Goal: Task Accomplishment & Management: Manage account settings

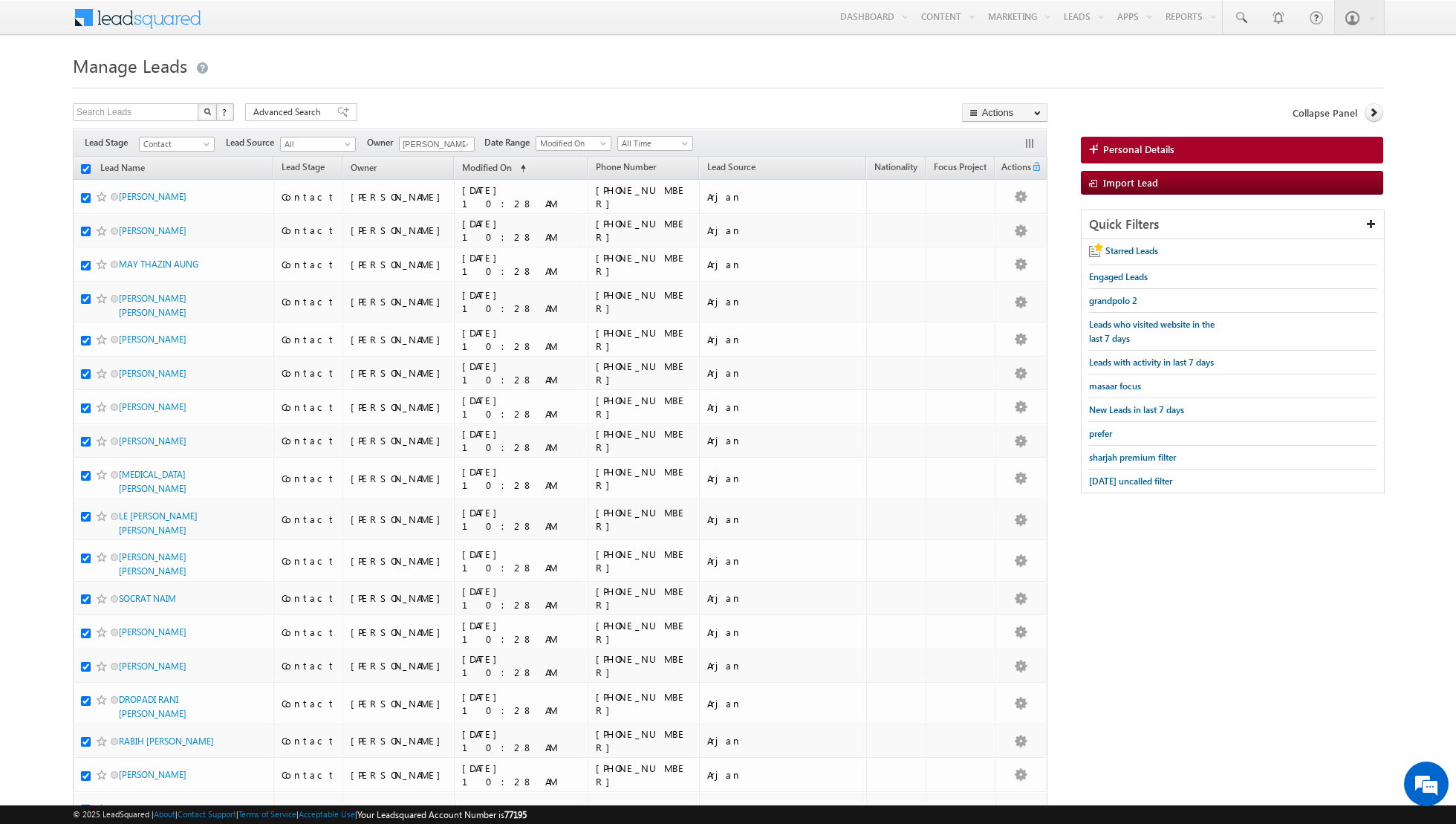
checkbox input "true"
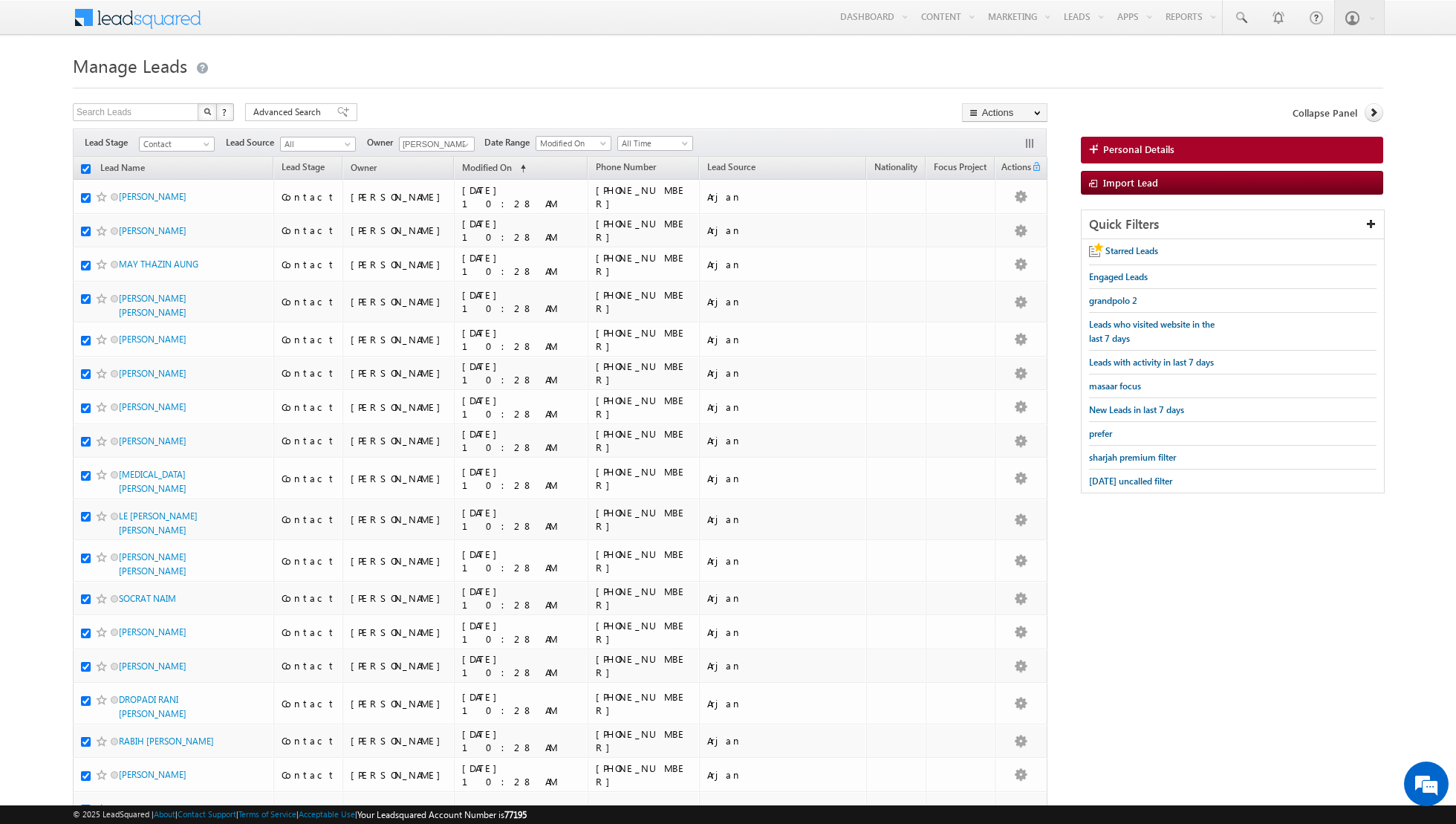
checkbox input "true"
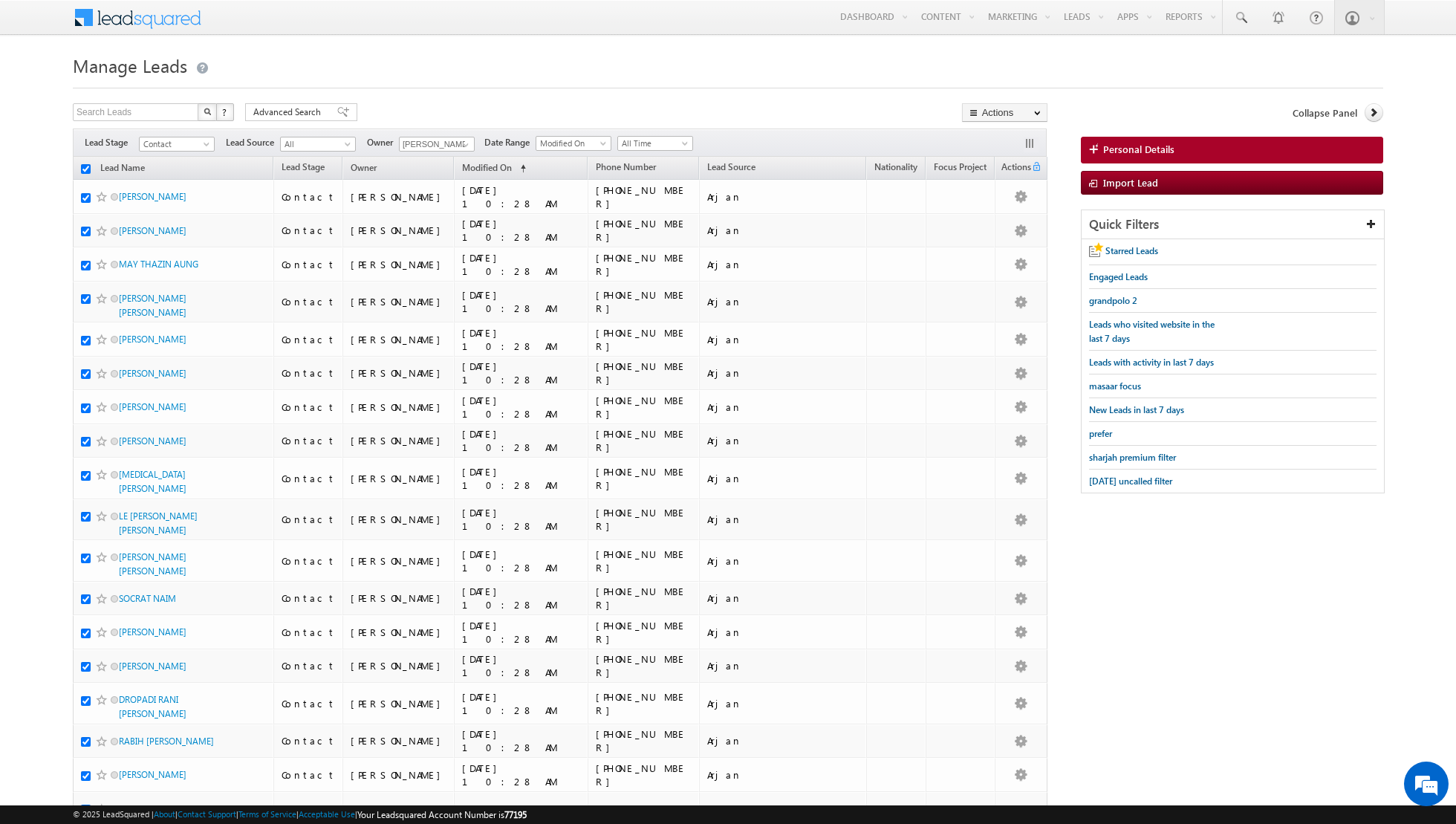
checkbox input "true"
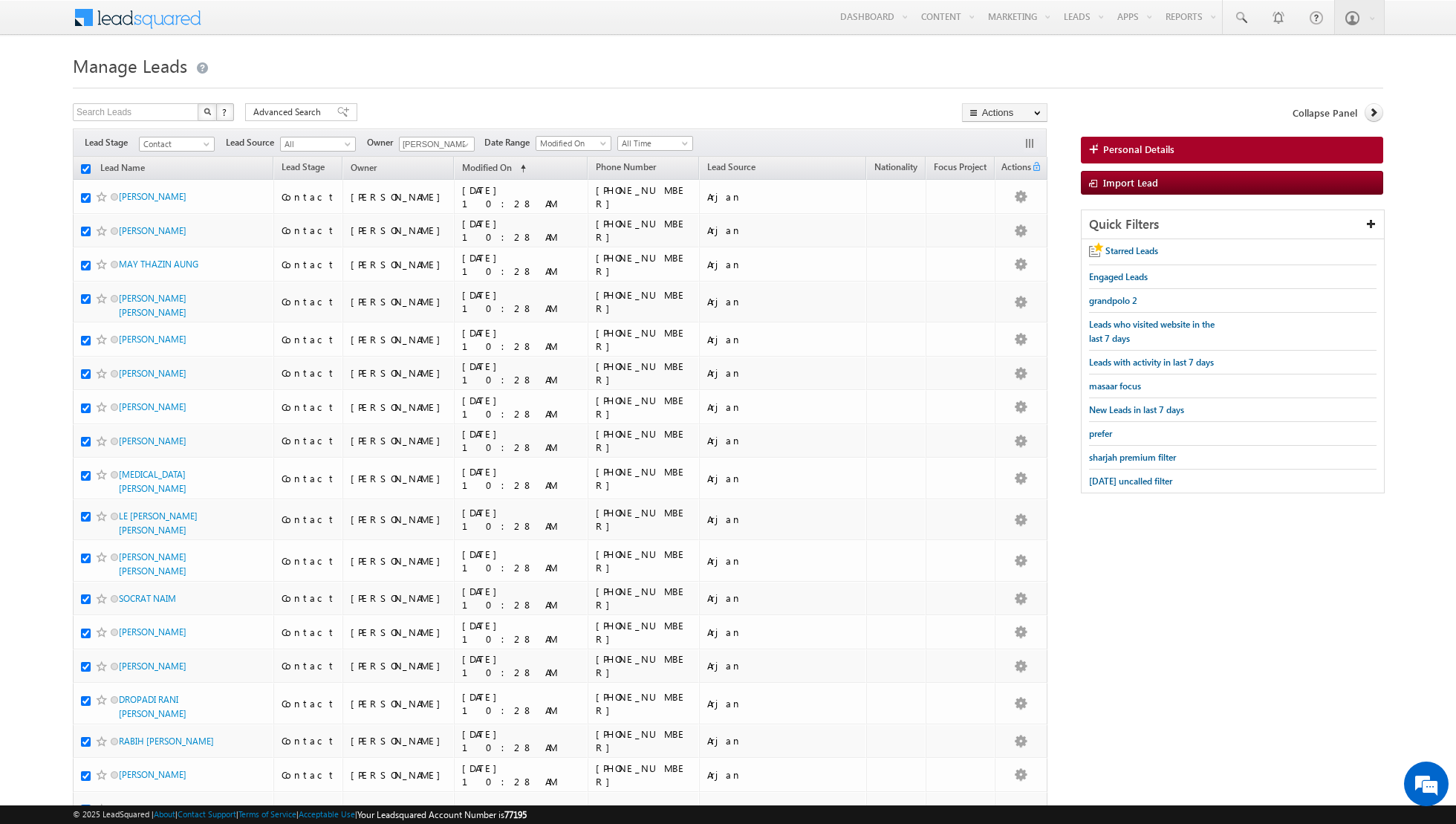
checkbox input "true"
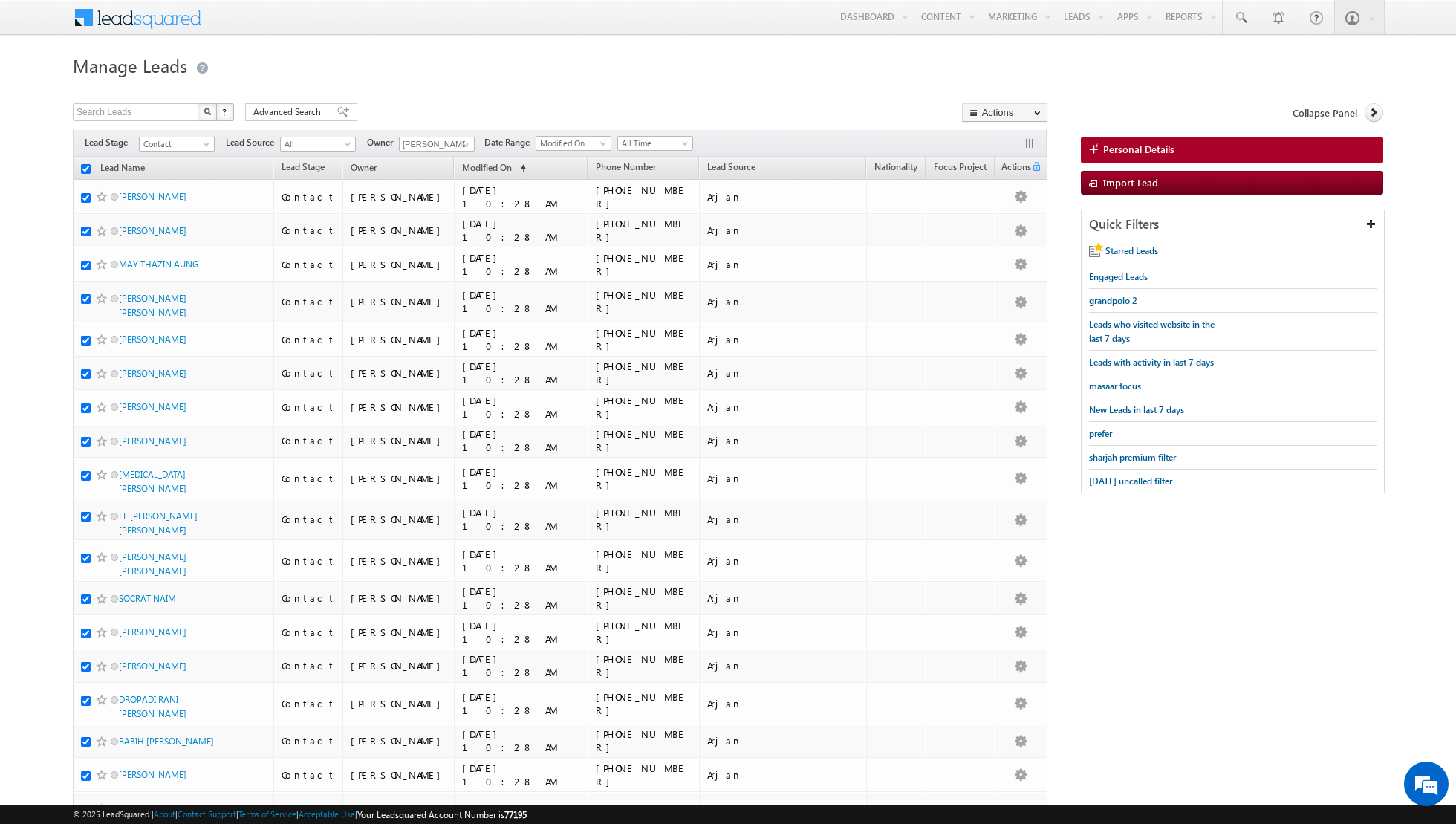
checkbox input "true"
click at [1000, 239] on link "Change Owner" at bounding box center [1005, 240] width 84 height 18
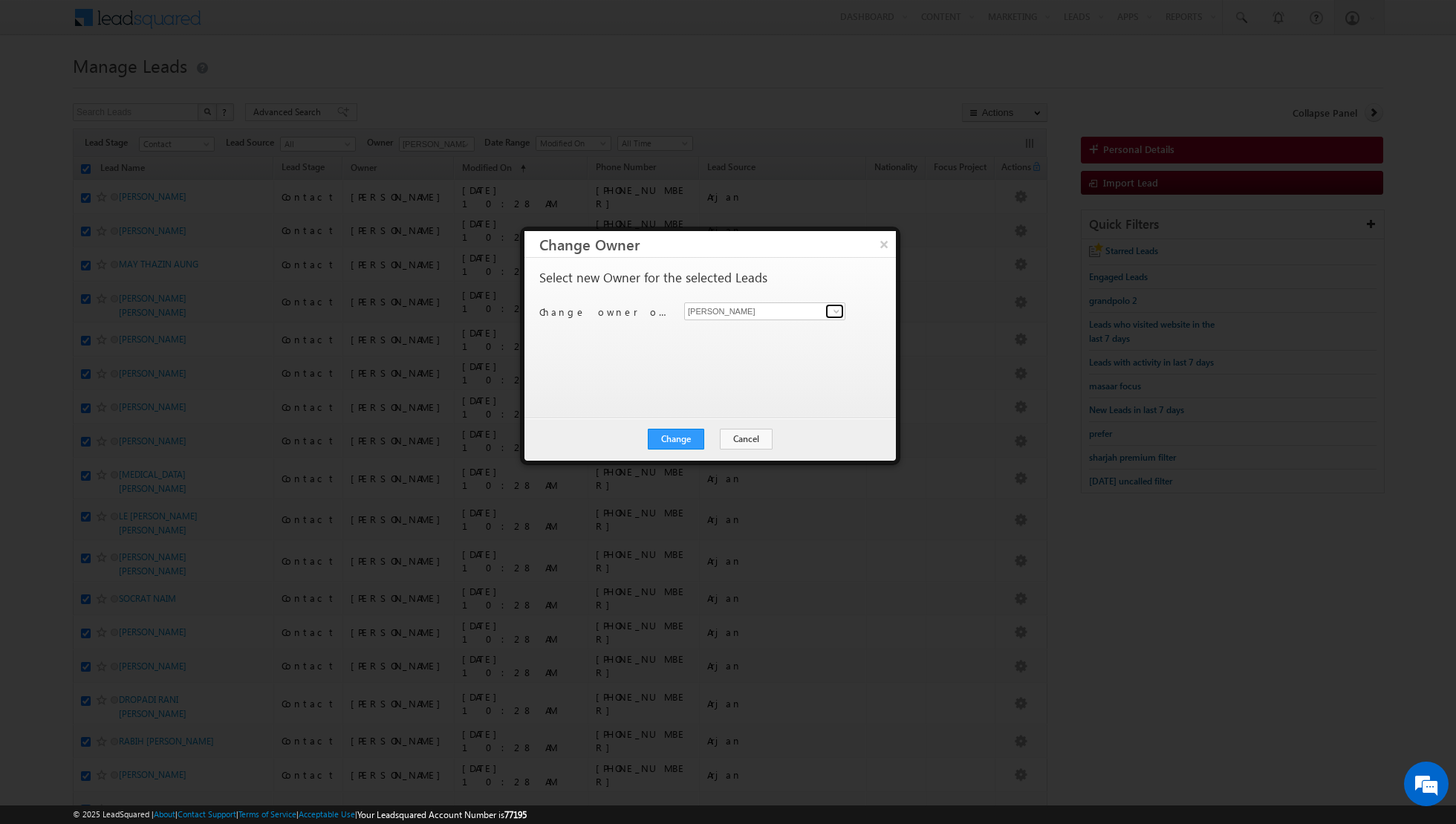
click at [833, 309] on span at bounding box center [836, 311] width 12 height 12
click at [747, 383] on span "[EMAIL_ADDRESS][DOMAIN_NAME]" at bounding box center [758, 381] width 134 height 11
type input "[PERSON_NAME] [PERSON_NAME]"
click at [681, 442] on button "Change" at bounding box center [676, 439] width 56 height 20
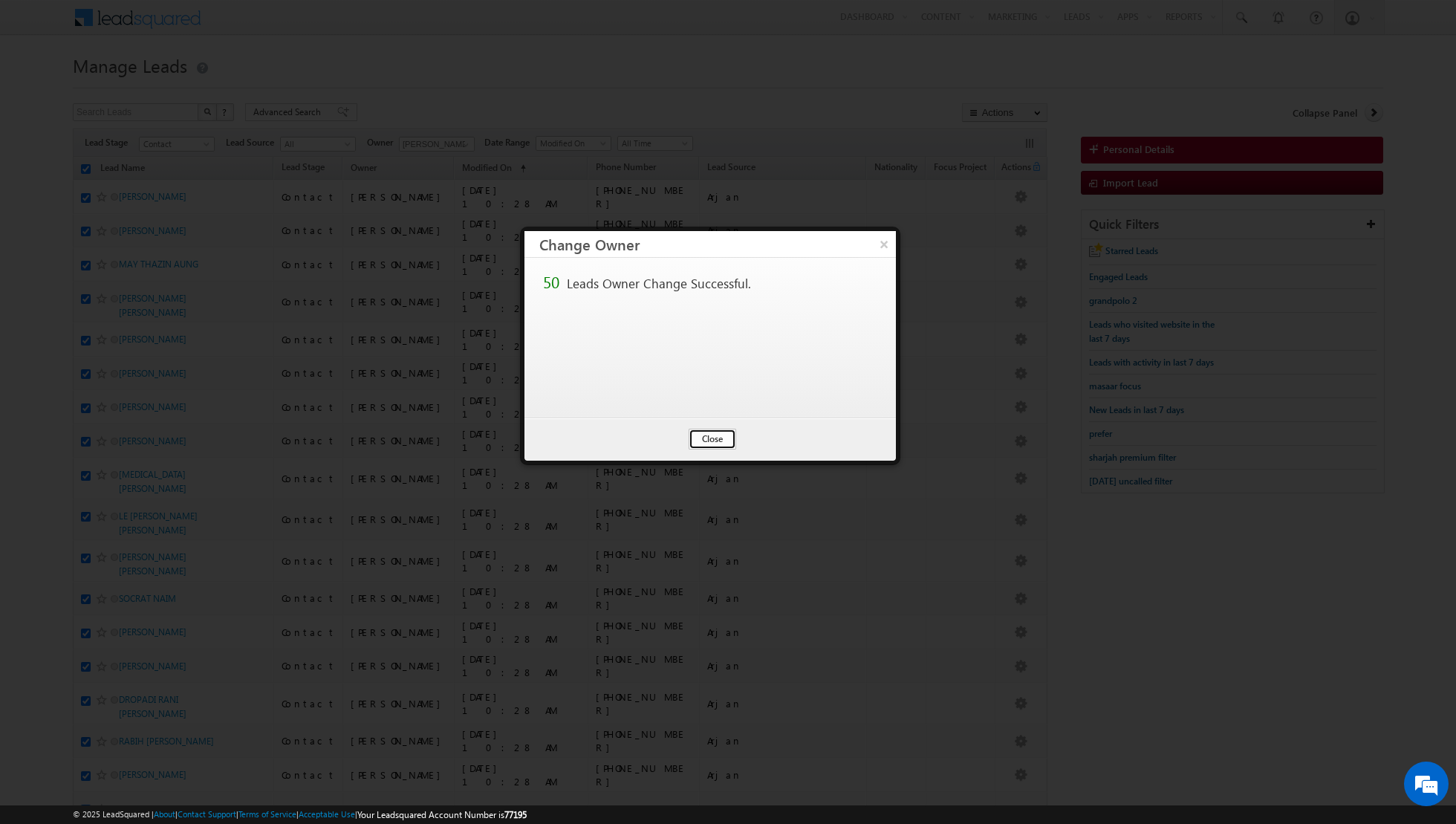
click at [706, 436] on button "Close" at bounding box center [712, 439] width 48 height 20
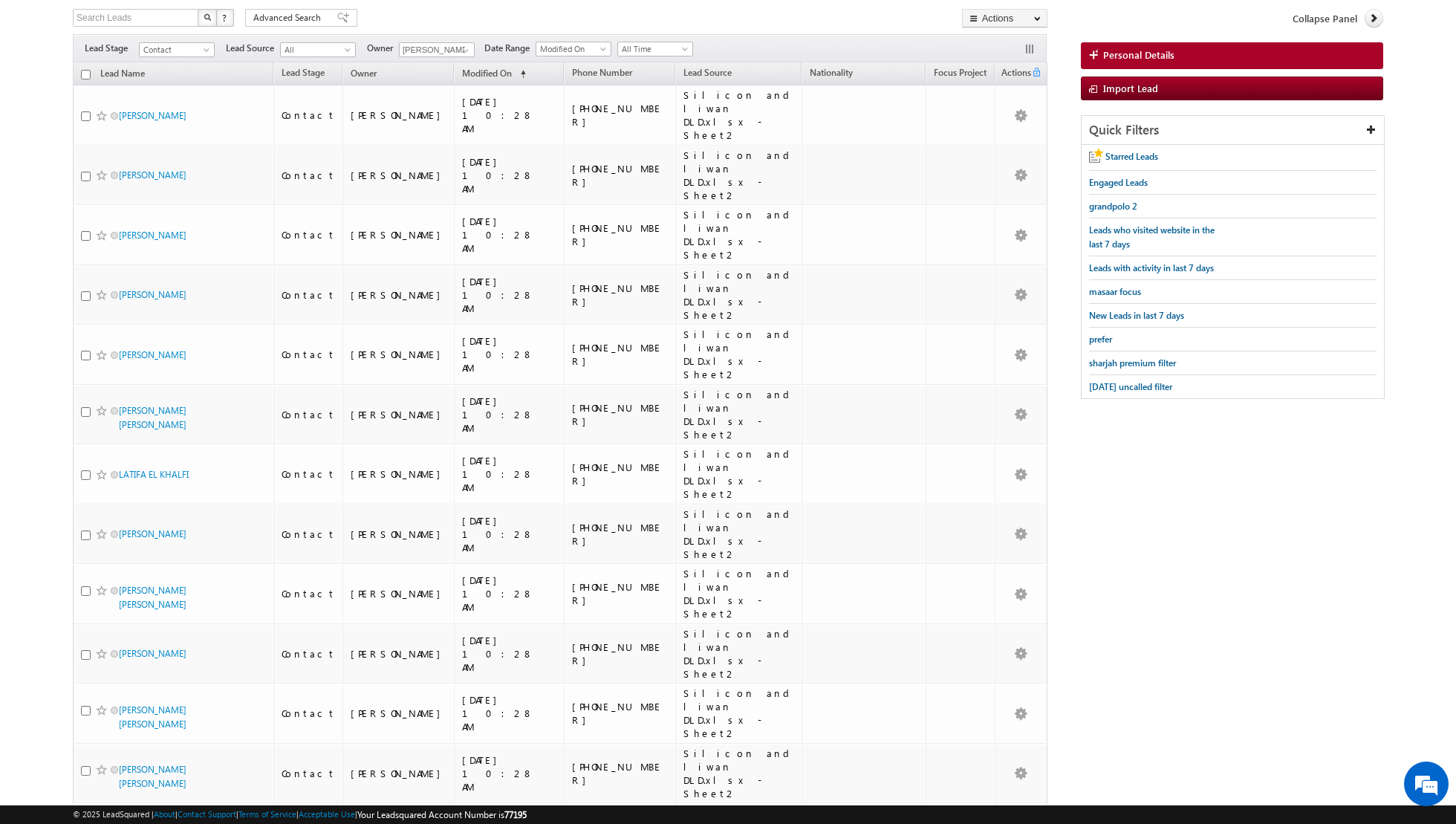
scroll to position [0, 0]
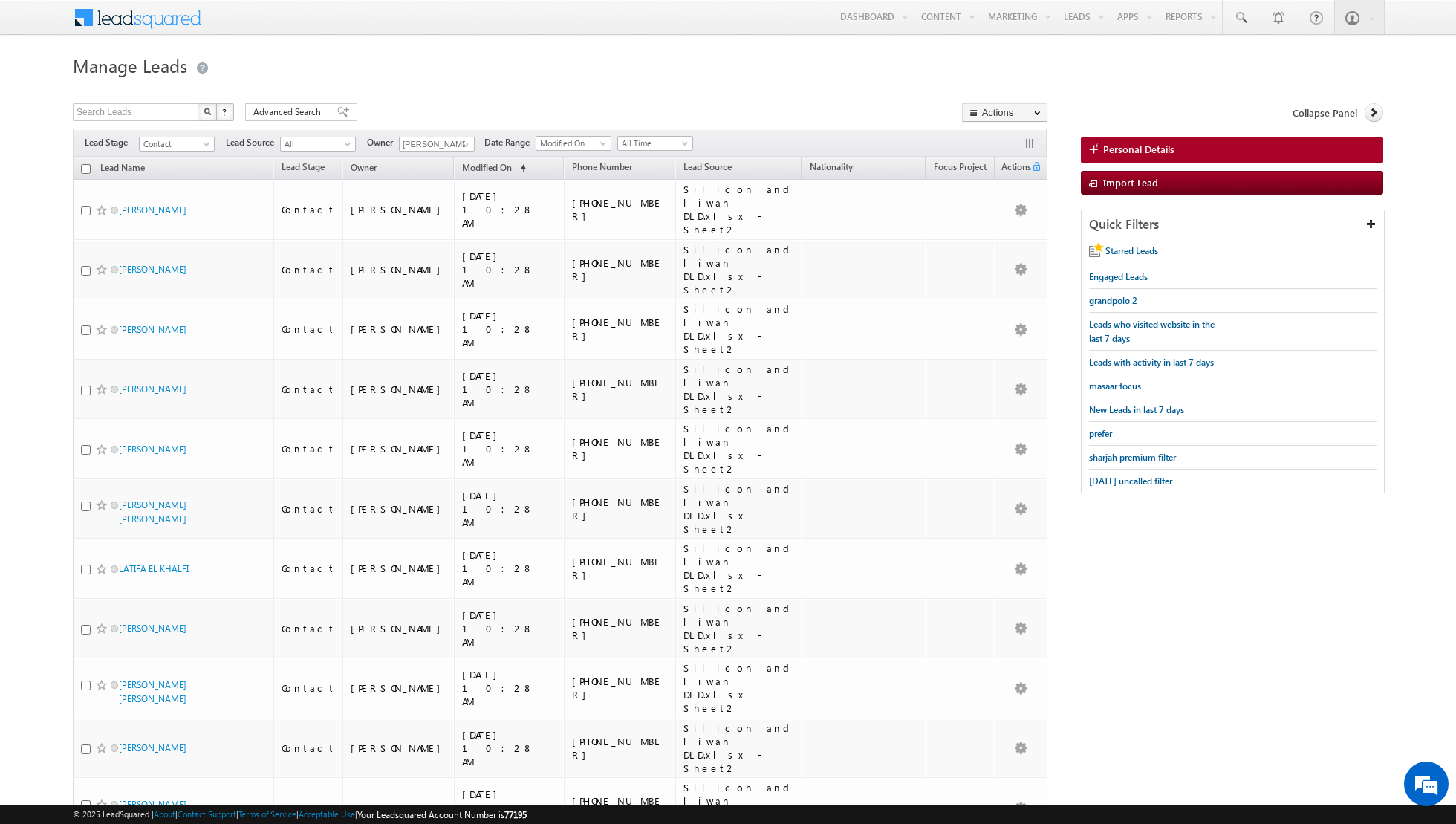
click at [86, 167] on input "checkbox" at bounding box center [86, 169] width 10 height 10
checkbox input "true"
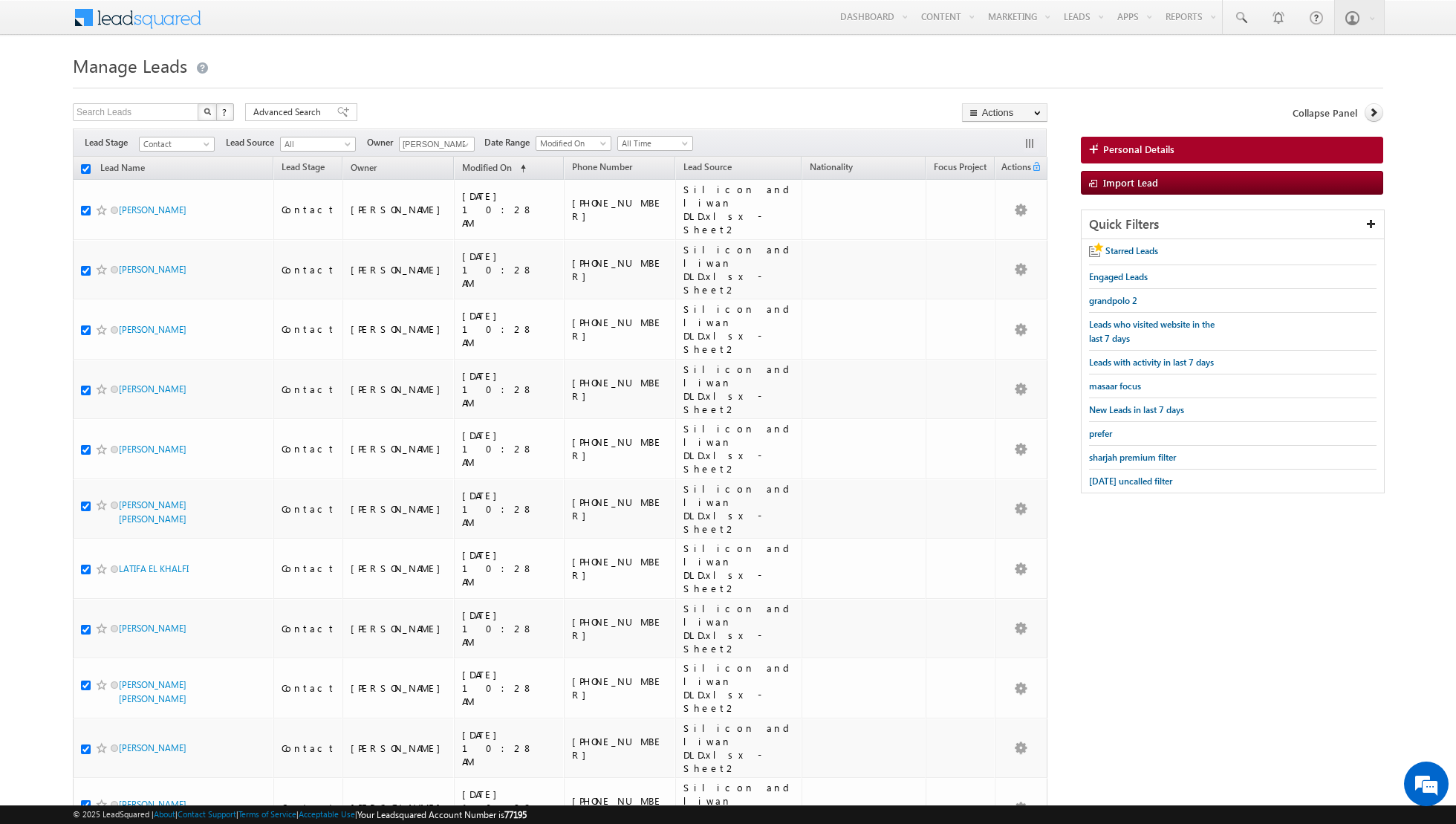
checkbox input "true"
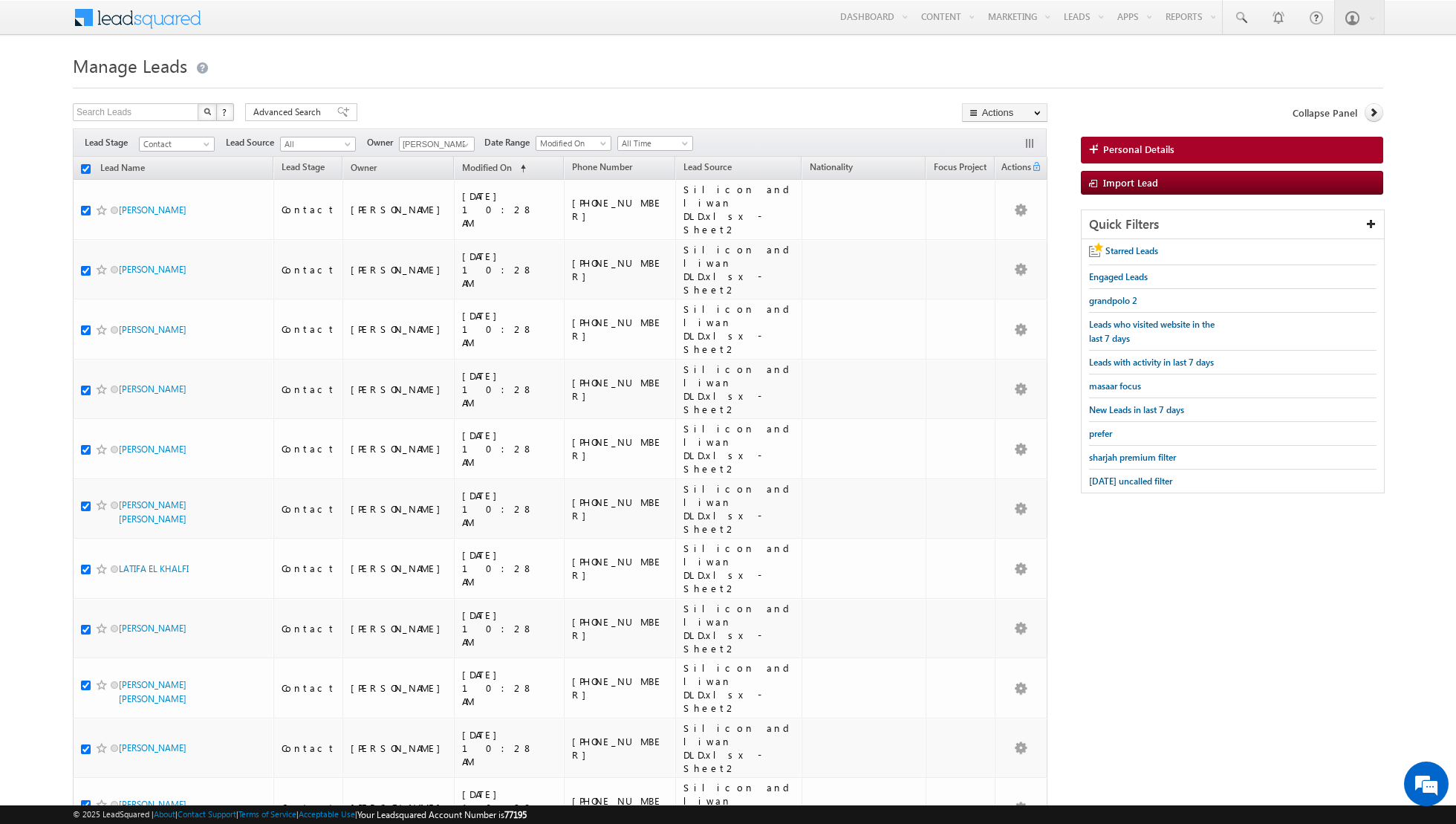
checkbox input "true"
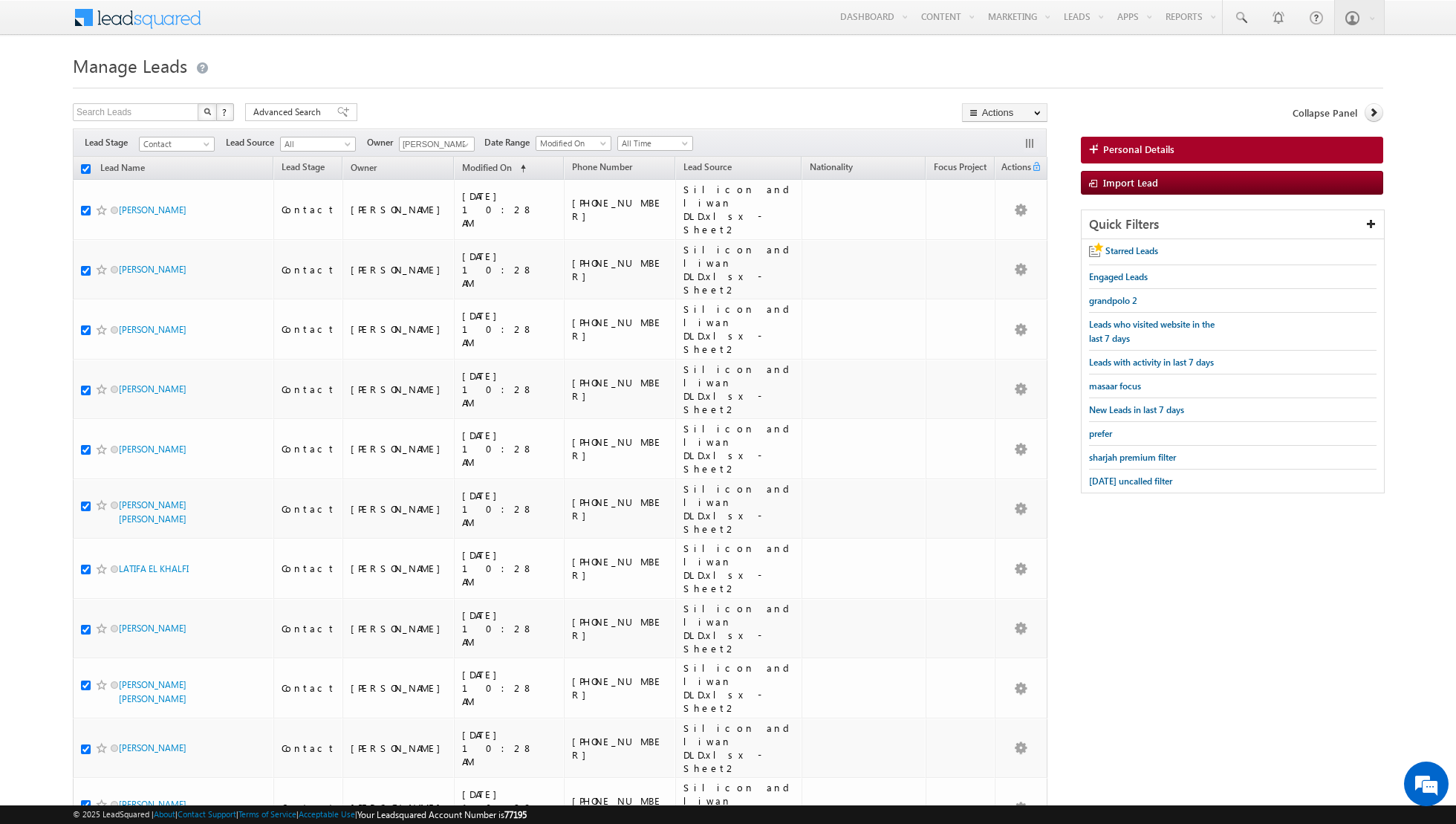
checkbox input "true"
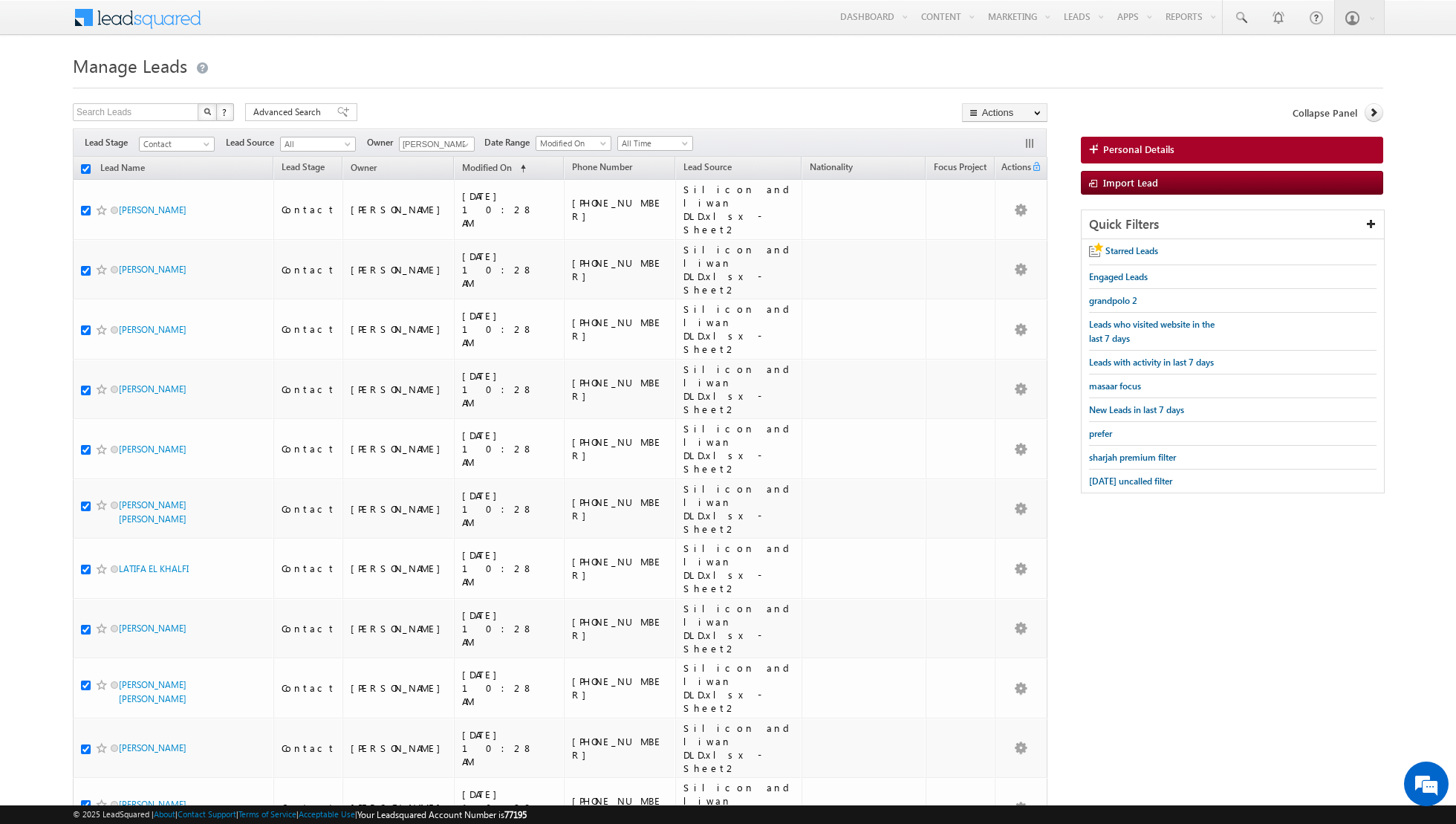
checkbox input "true"
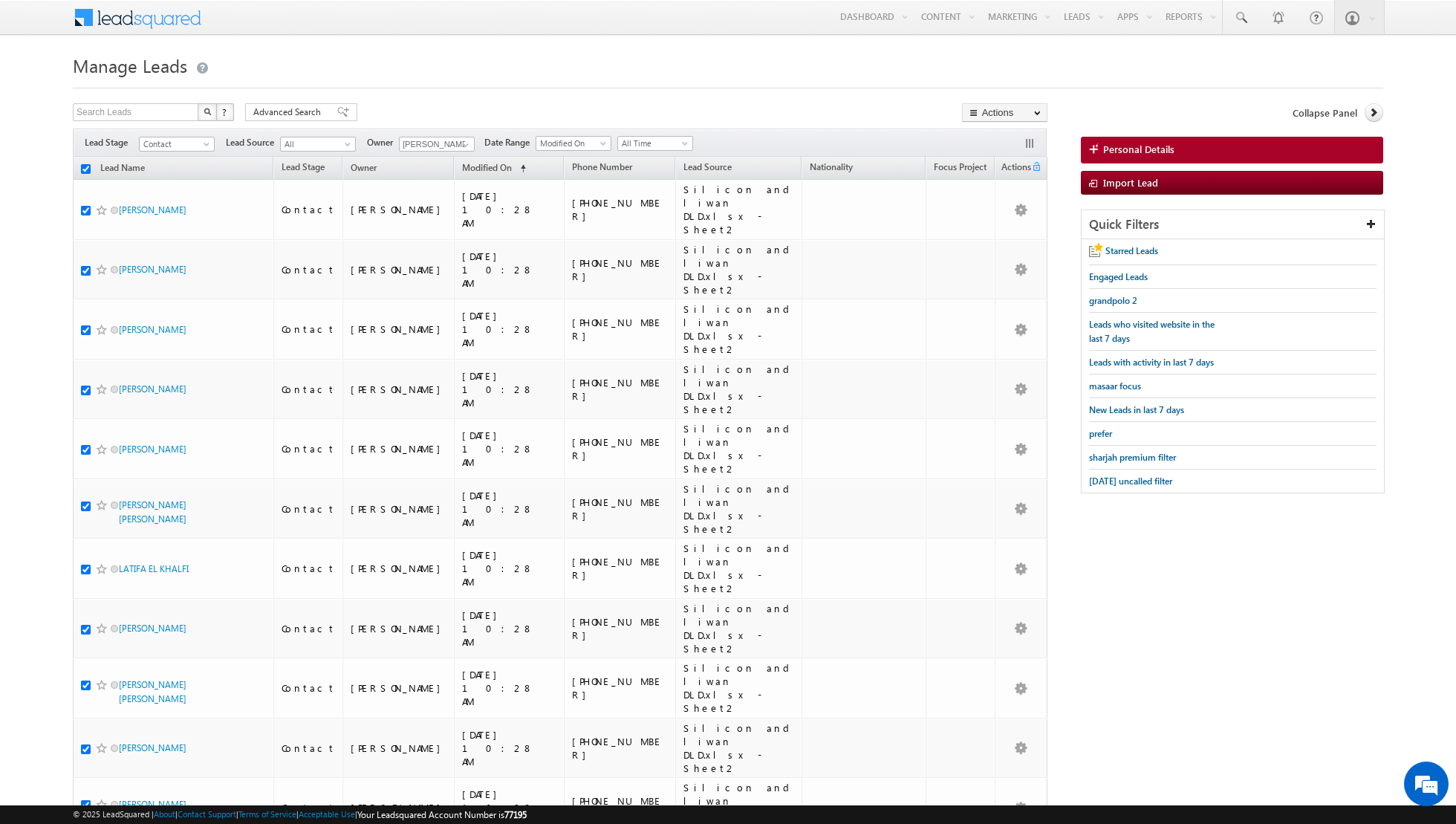
checkbox input "true"
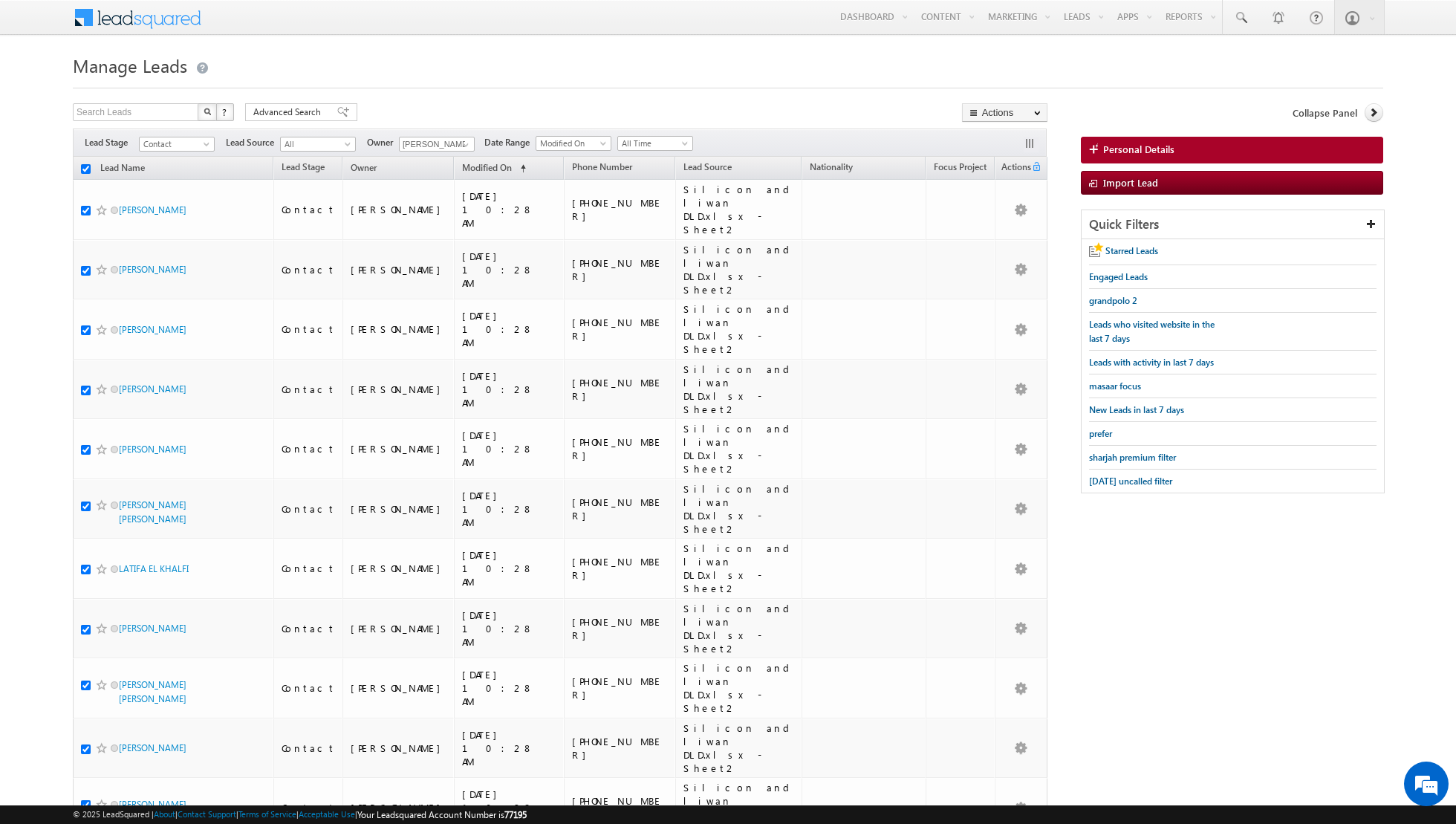
checkbox input "true"
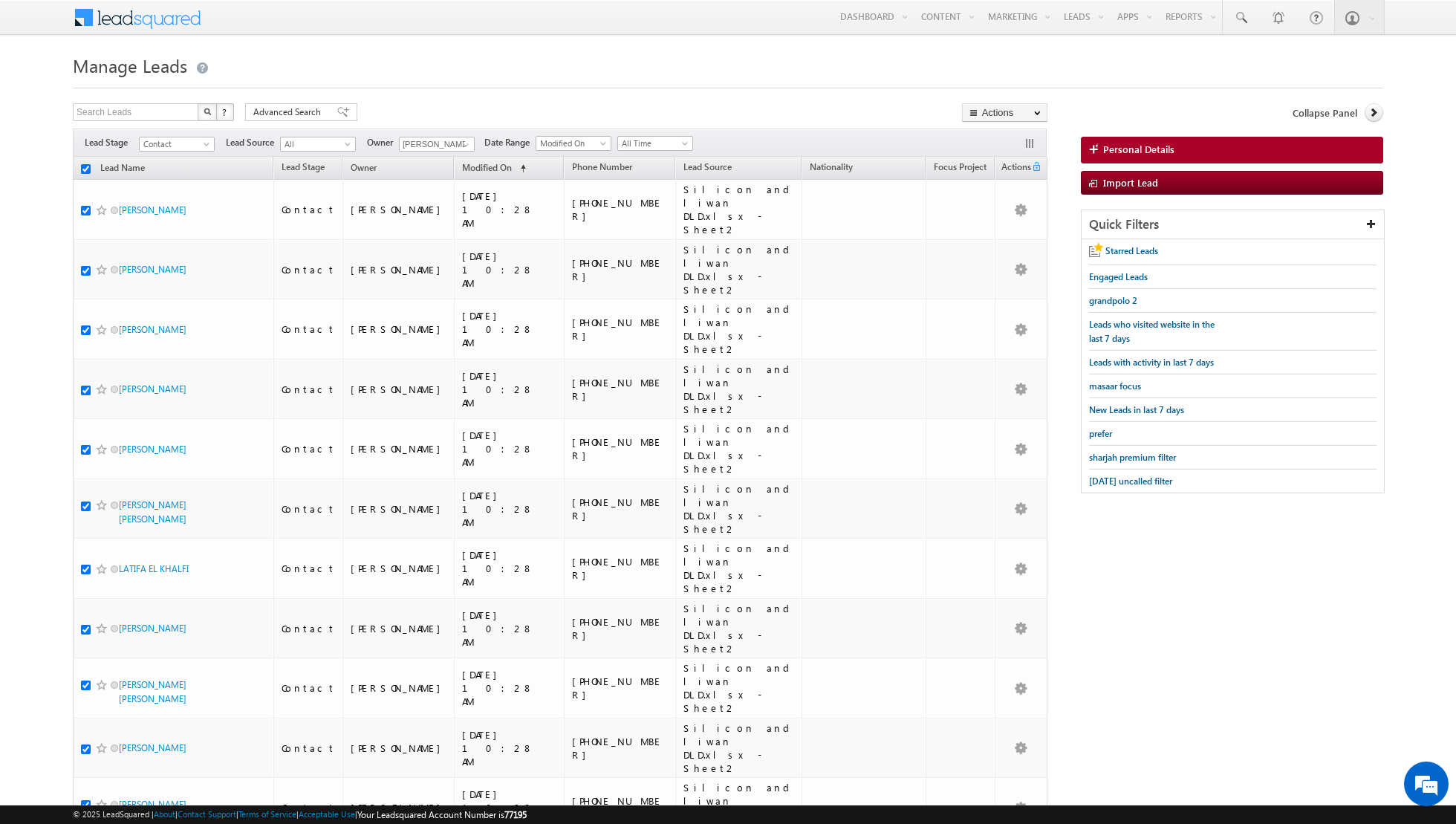
checkbox input "true"
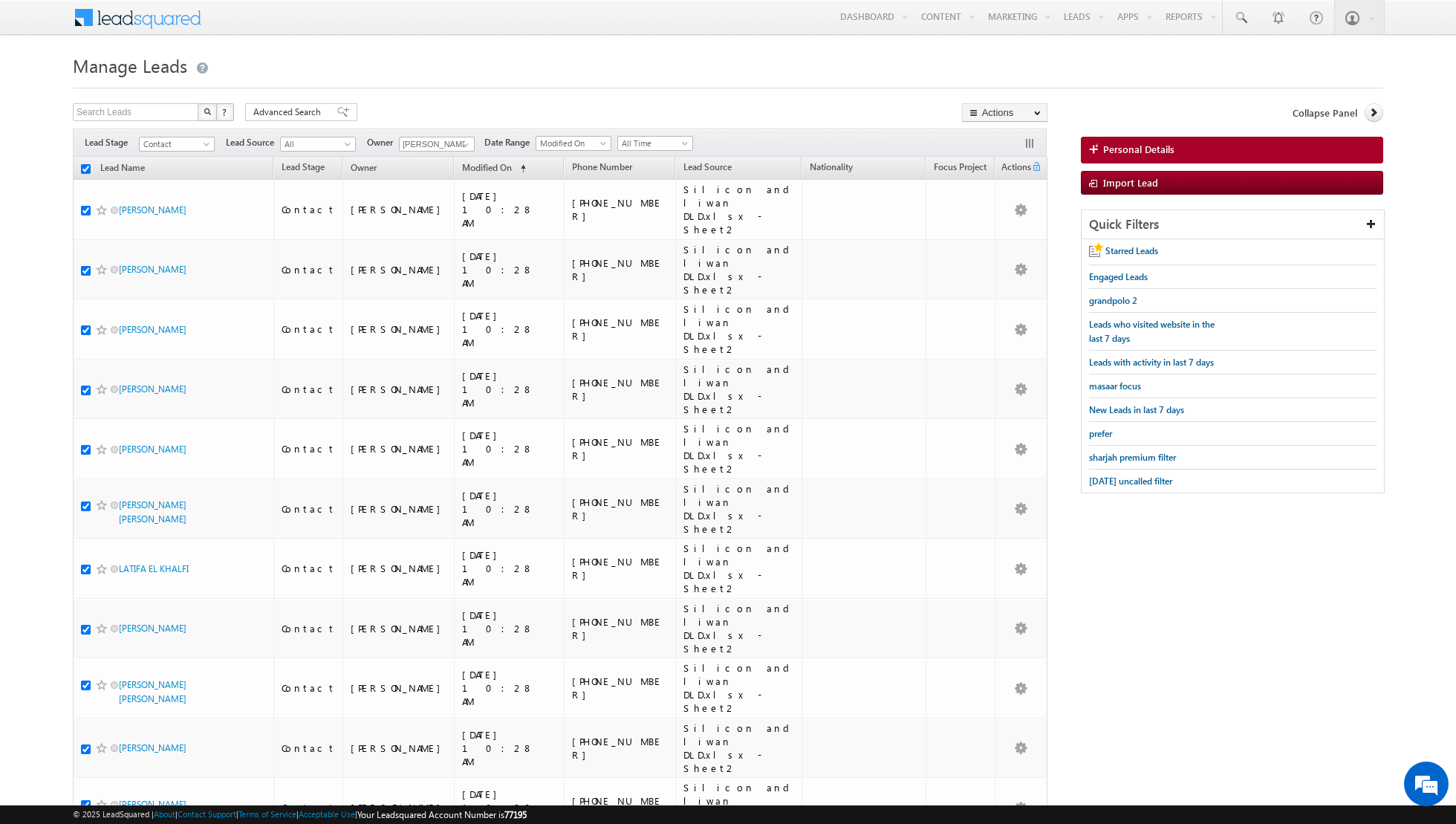
checkbox input "true"
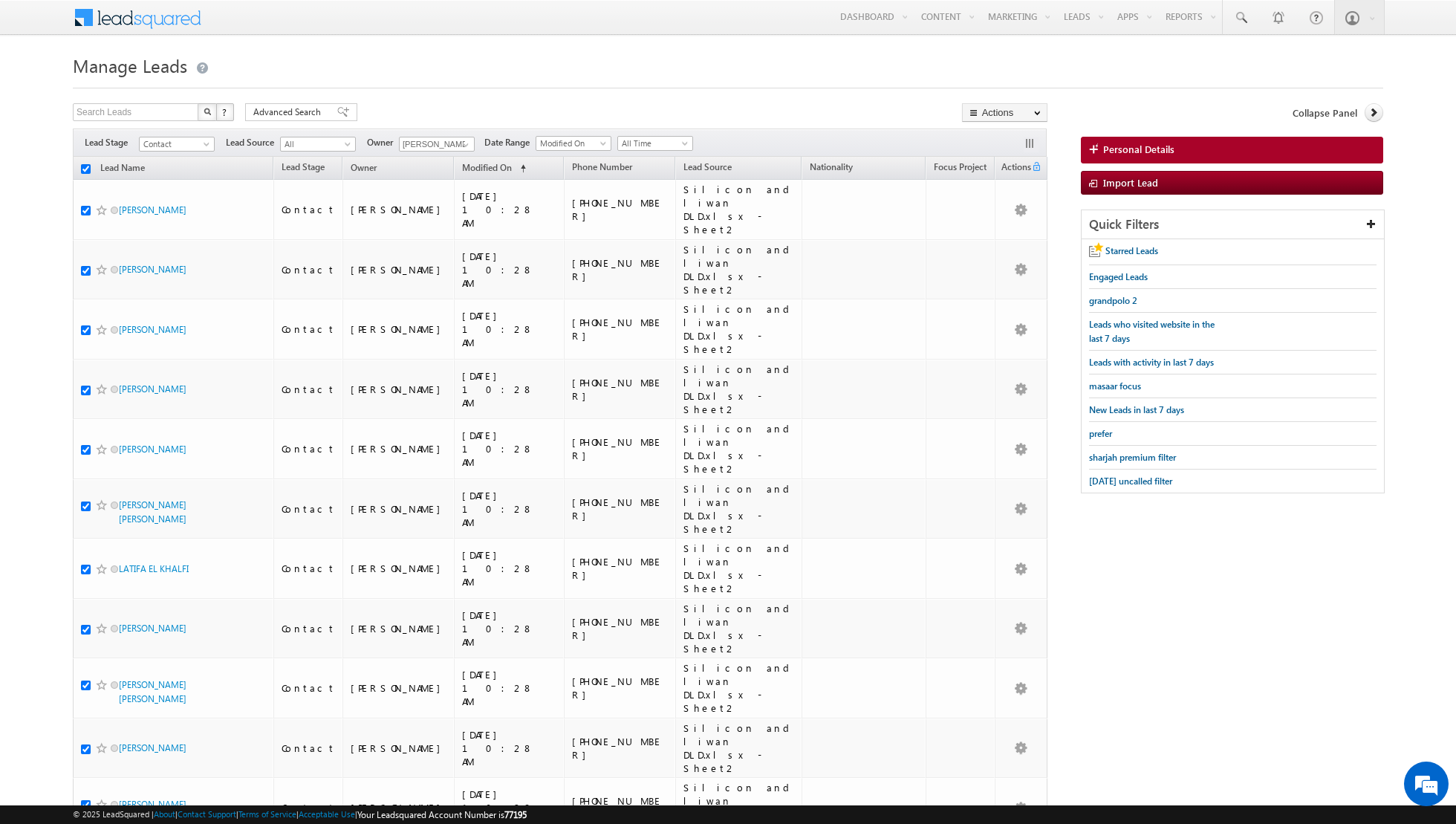
checkbox input "true"
click at [999, 237] on link "Change Owner" at bounding box center [1005, 240] width 84 height 18
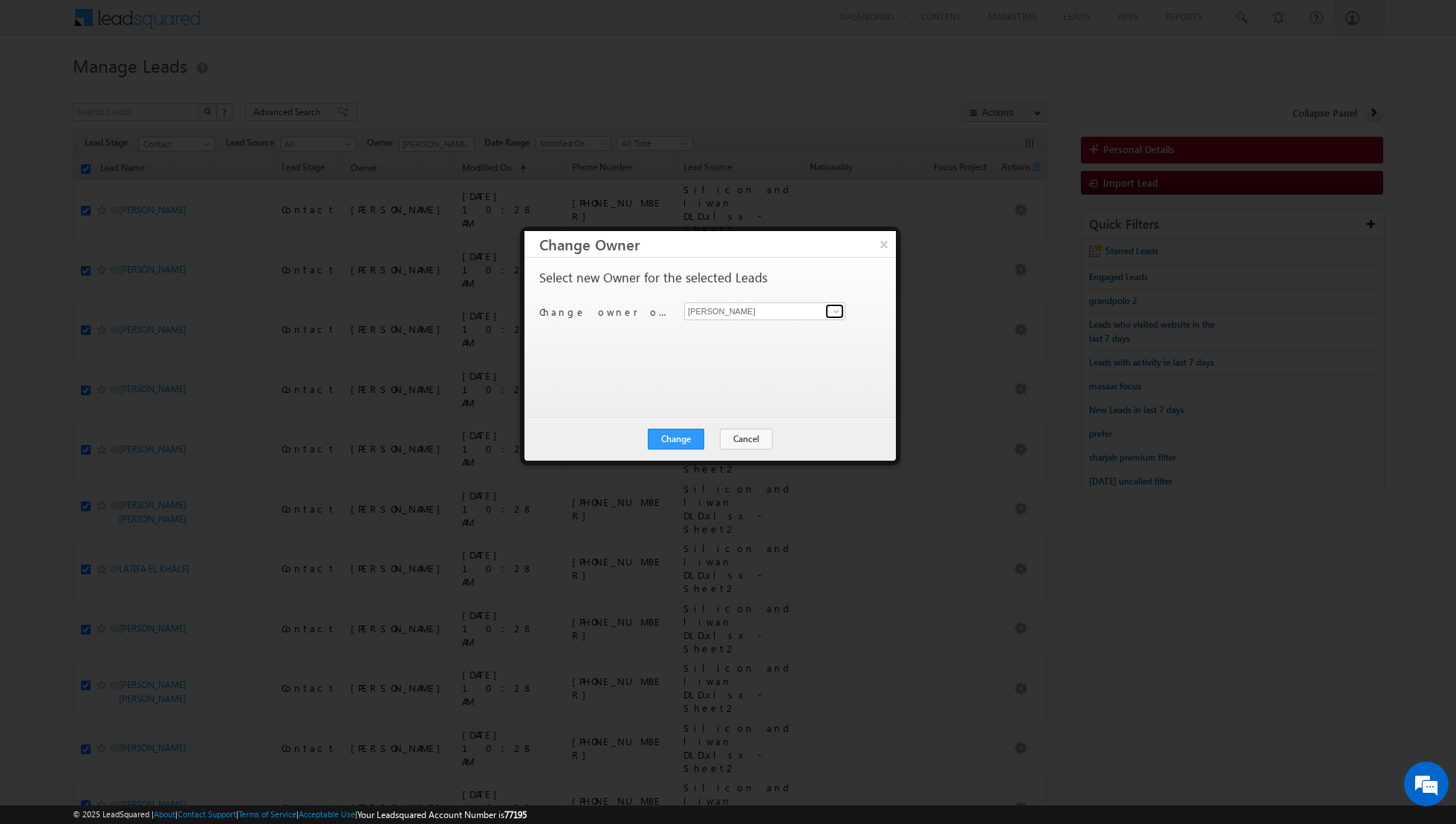
click at [838, 313] on span at bounding box center [836, 311] width 12 height 12
click at [724, 384] on link "[PERSON_NAME] [PERSON_NAME] [PERSON_NAME][EMAIL_ADDRESS][PERSON_NAME][DOMAIN_NA…" at bounding box center [765, 386] width 161 height 28
click at [673, 436] on button "Change" at bounding box center [676, 439] width 56 height 20
click at [704, 439] on button "Close" at bounding box center [712, 439] width 48 height 20
